Goal: Task Accomplishment & Management: Manage account settings

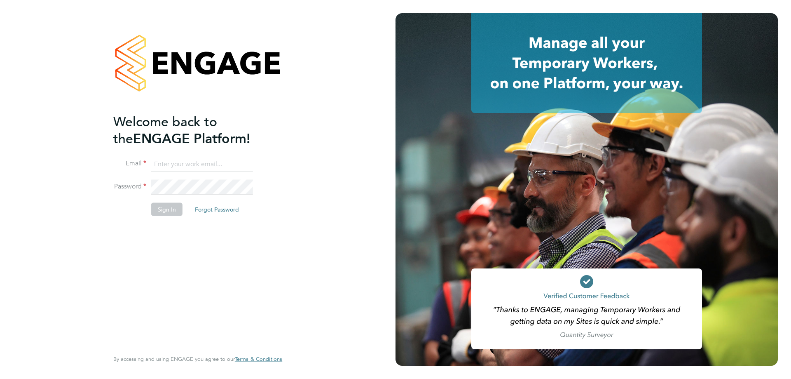
type input "[EMAIL_ADDRESS][DOMAIN_NAME]"
click at [172, 212] on button "Sign In" at bounding box center [166, 208] width 31 height 13
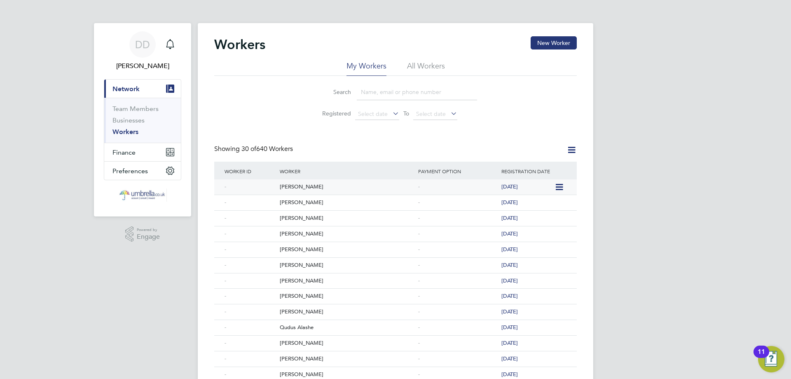
click at [286, 189] on div "[PERSON_NAME]" at bounding box center [347, 186] width 138 height 15
click at [306, 205] on div "James Mcalister" at bounding box center [347, 202] width 138 height 15
click at [133, 40] on div "DD" at bounding box center [142, 44] width 26 height 26
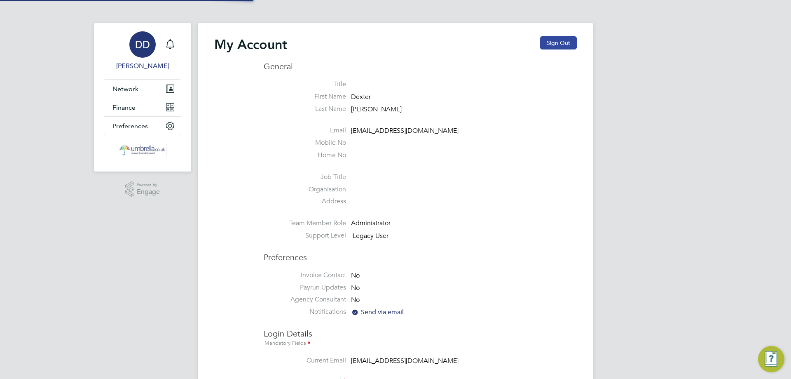
type input "dexter@umbrella.co.uk"
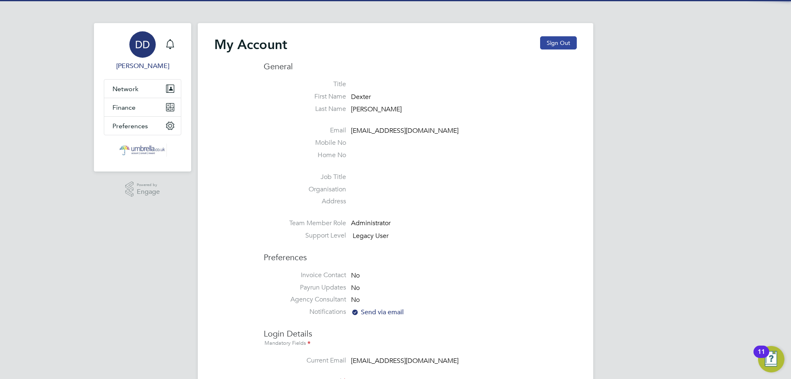
click at [560, 42] on button "Sign Out" at bounding box center [558, 42] width 37 height 13
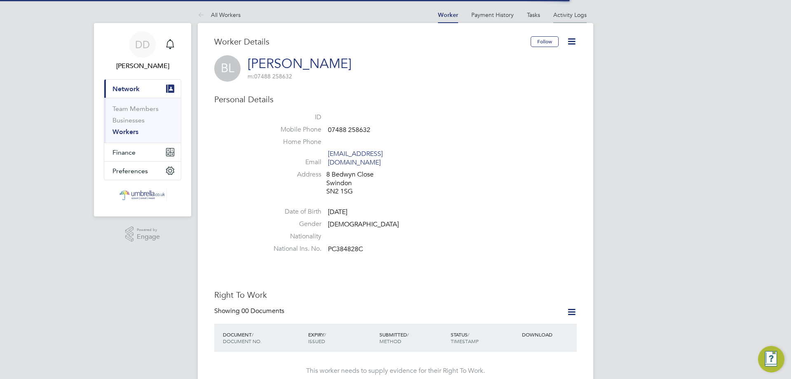
click at [569, 16] on link "Activity Logs" at bounding box center [569, 14] width 33 height 7
click at [565, 13] on link "Activity Logs" at bounding box center [569, 14] width 33 height 7
